Goal: Navigation & Orientation: Find specific page/section

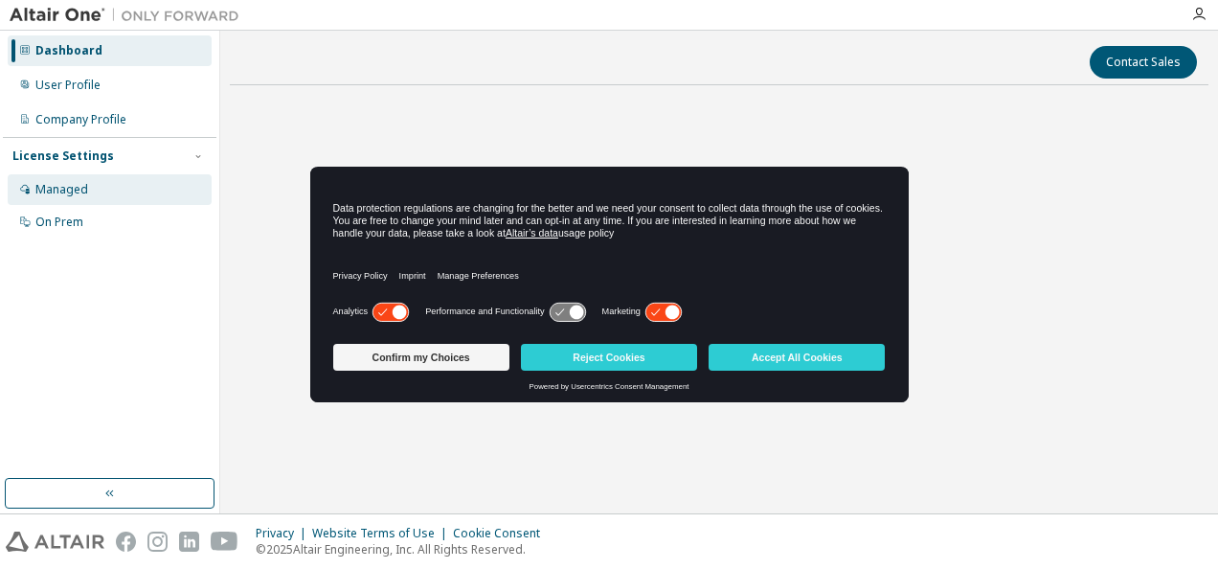
click at [100, 187] on div "Managed" at bounding box center [110, 189] width 204 height 31
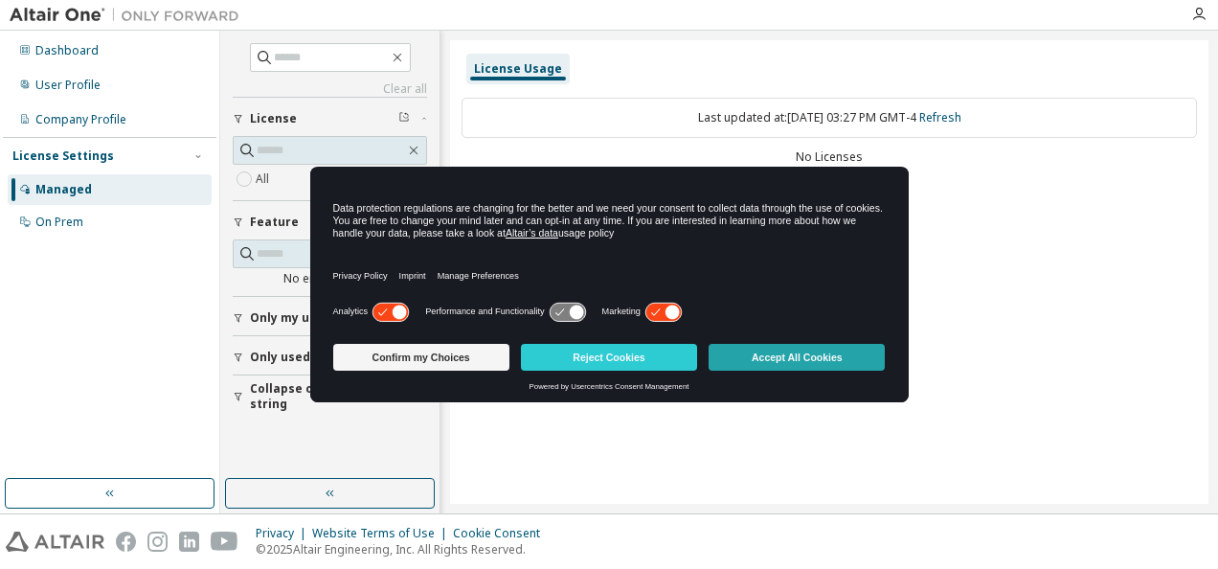
click at [787, 353] on button "Accept All Cookies" at bounding box center [796, 357] width 176 height 27
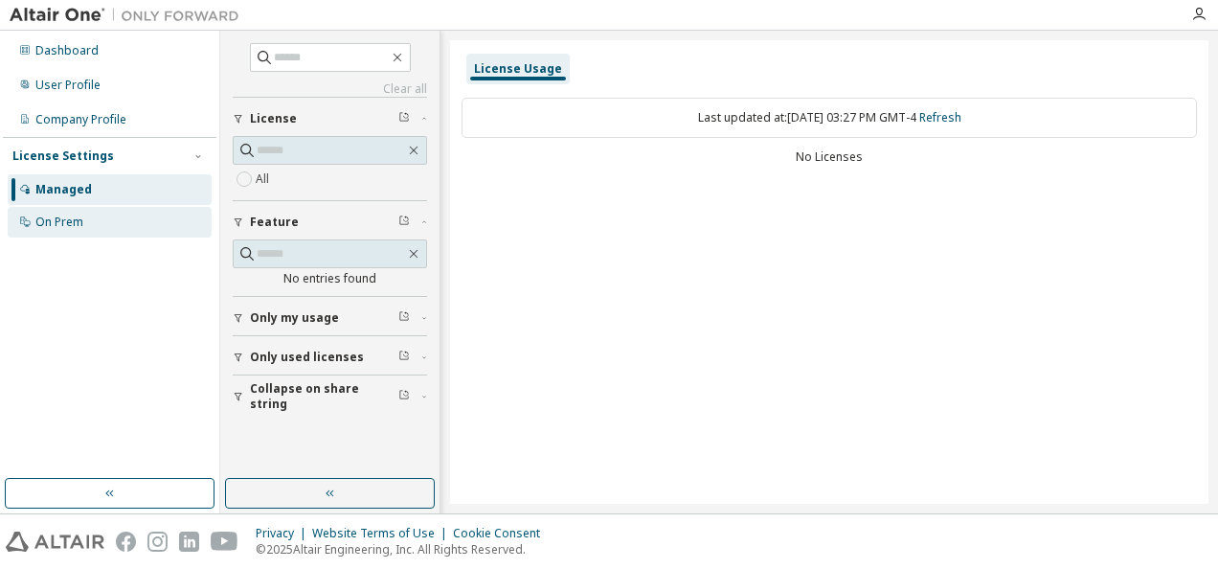
click at [34, 218] on div "On Prem" at bounding box center [110, 222] width 204 height 31
